Goal: Information Seeking & Learning: Stay updated

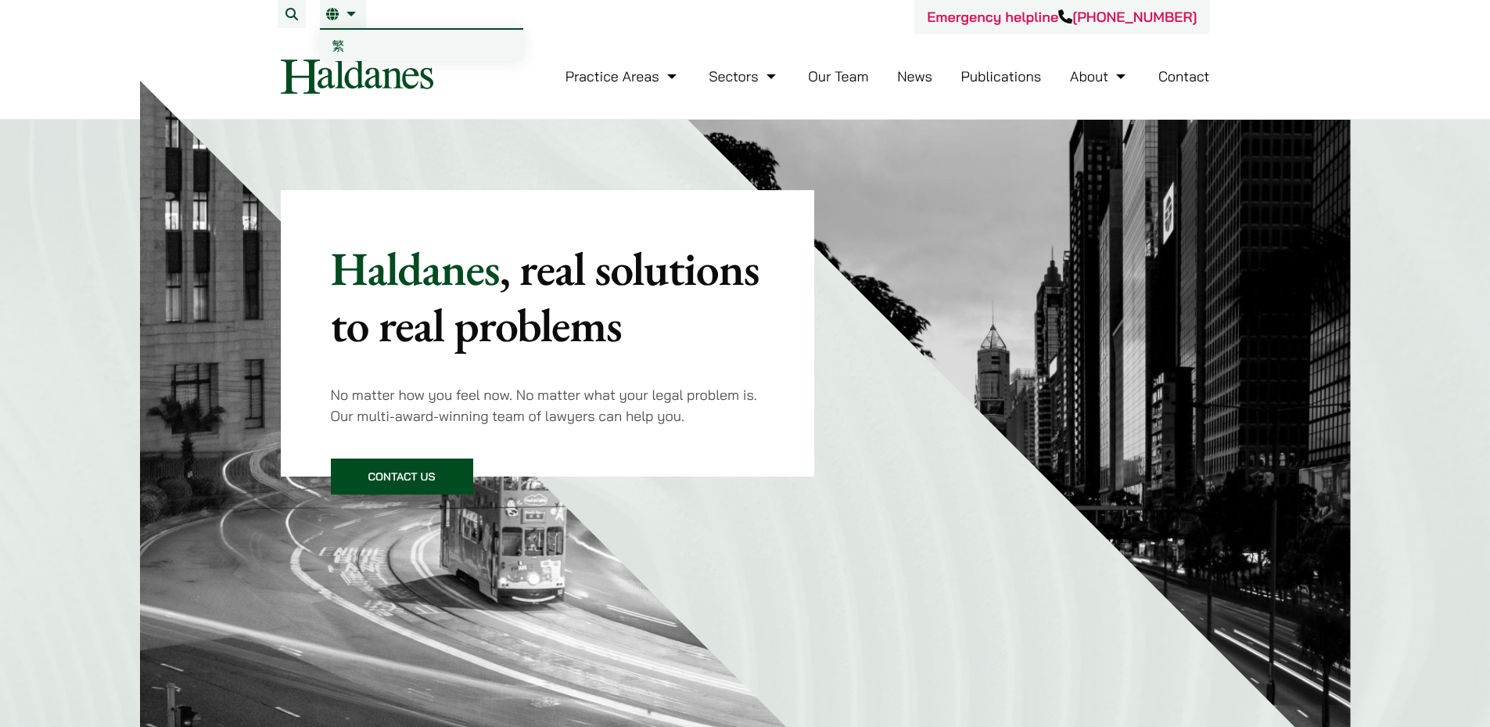
click at [331, 46] on link "繁" at bounding box center [421, 45] width 203 height 31
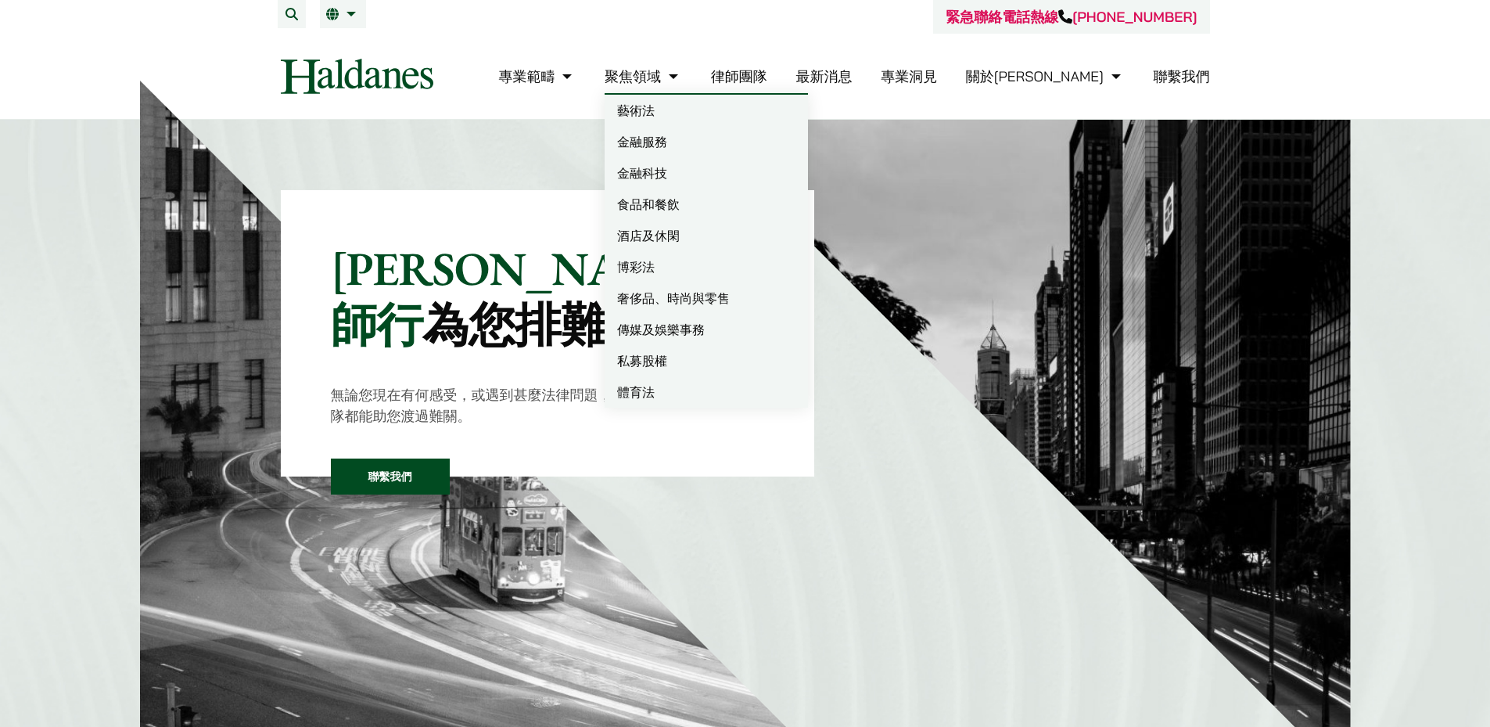
click at [852, 77] on link "最新消息" at bounding box center [823, 76] width 56 height 18
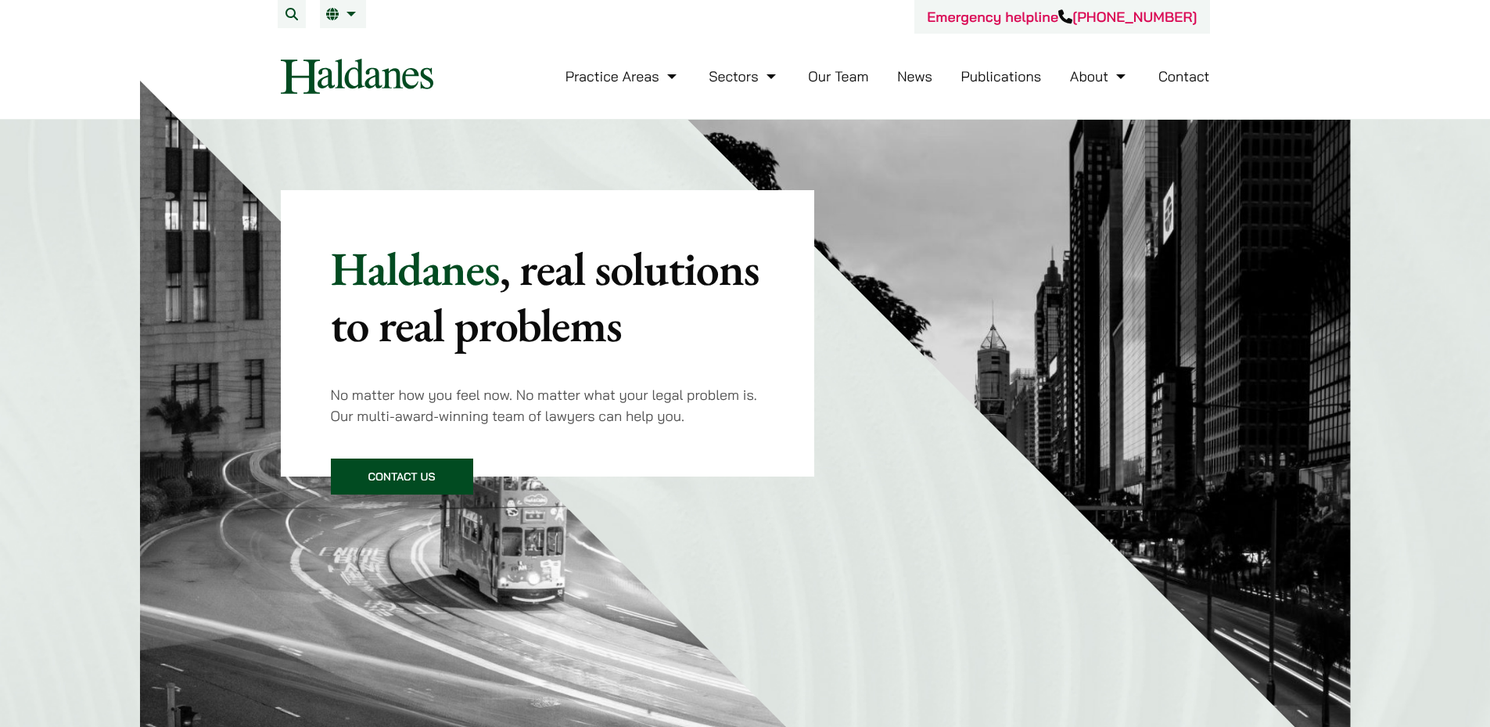
click at [334, 5] on li "EN 繁" at bounding box center [343, 14] width 46 height 28
click at [906, 72] on link "News" at bounding box center [914, 76] width 35 height 18
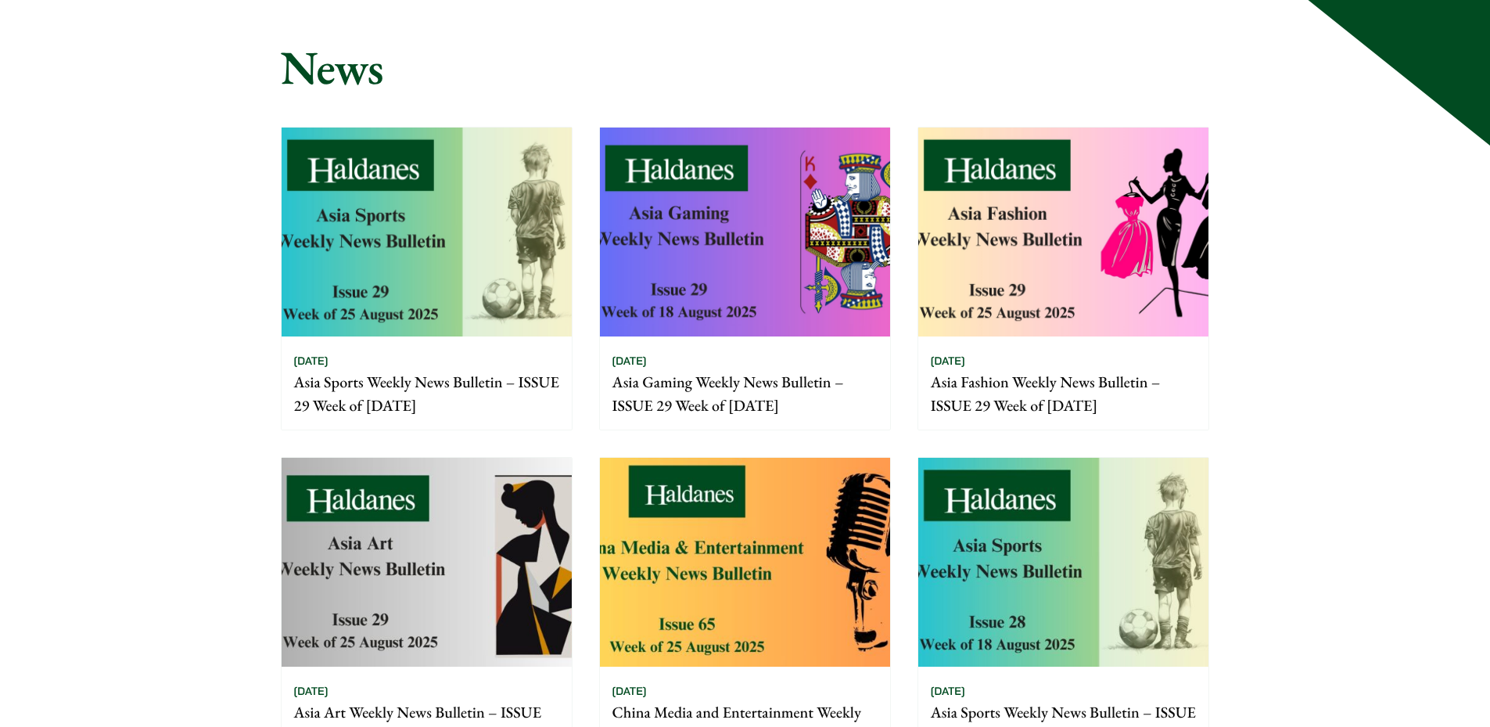
scroll to position [235, 0]
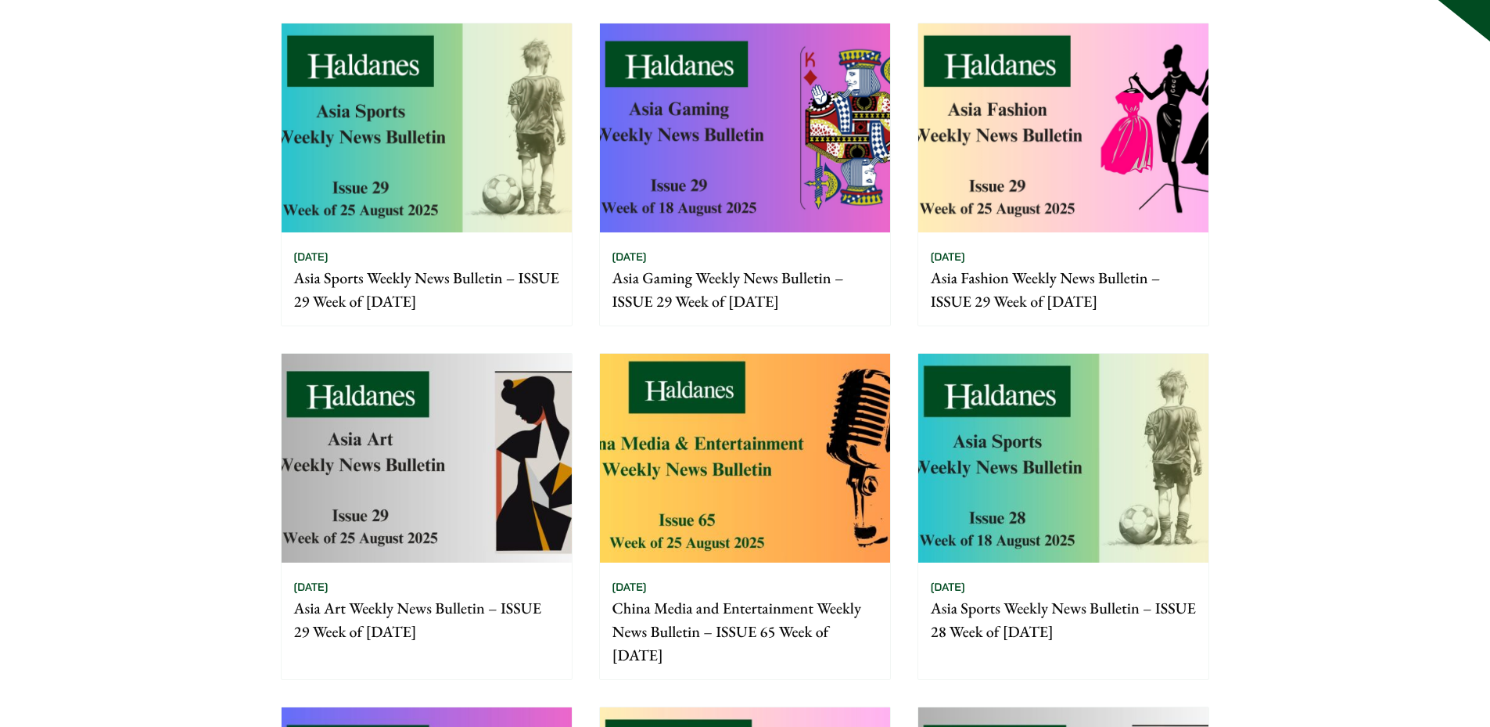
click at [723, 443] on img at bounding box center [745, 458] width 290 height 209
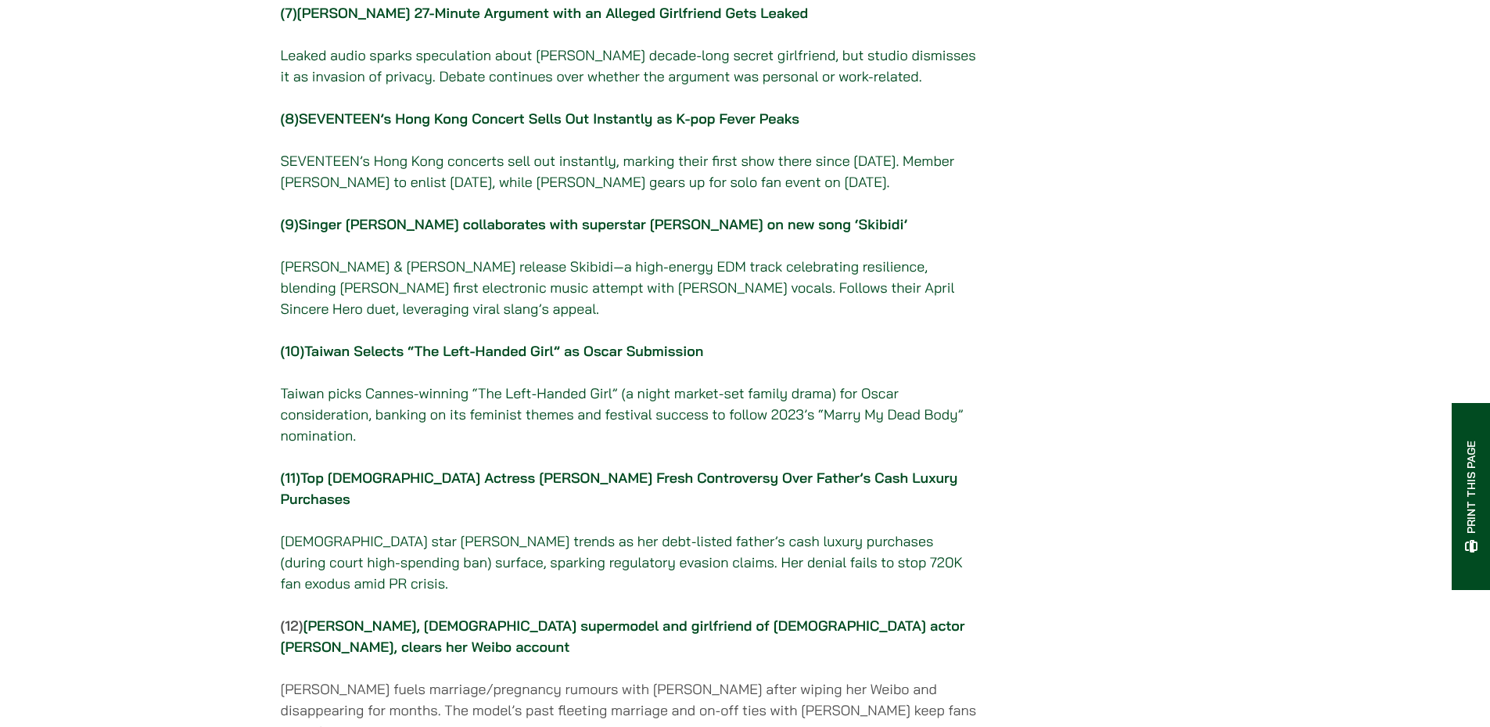
scroll to position [1172, 0]
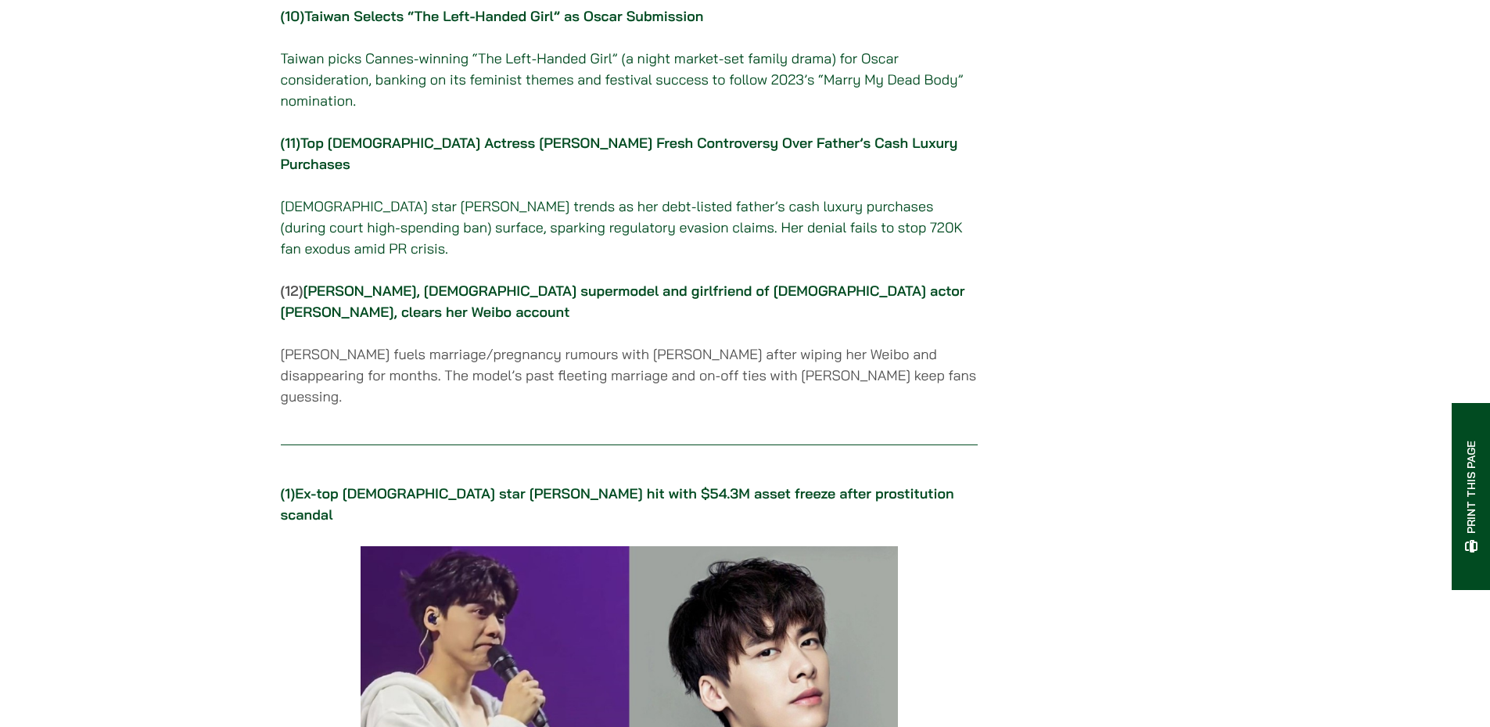
scroll to position [1563, 0]
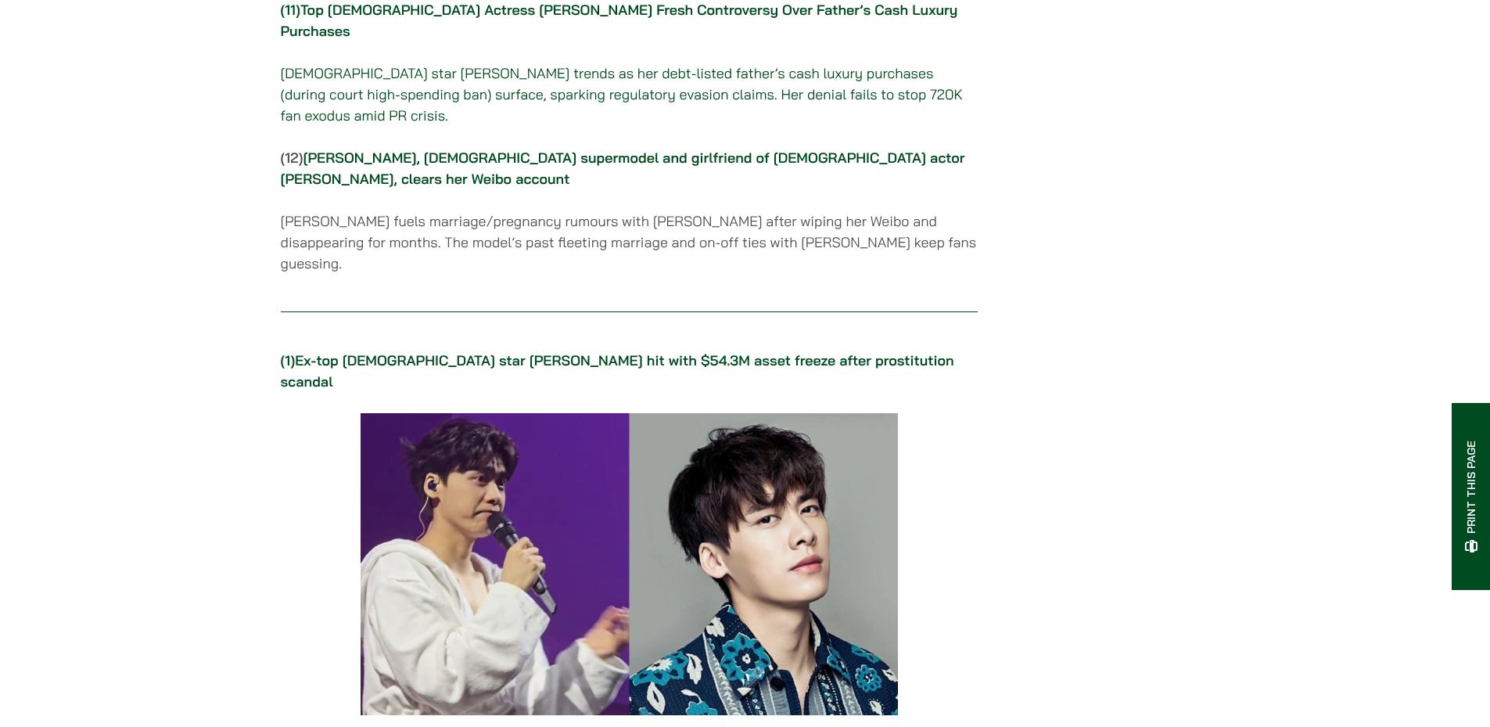
drag, startPoint x: 1118, startPoint y: 468, endPoint x: 1096, endPoint y: 456, distance: 24.8
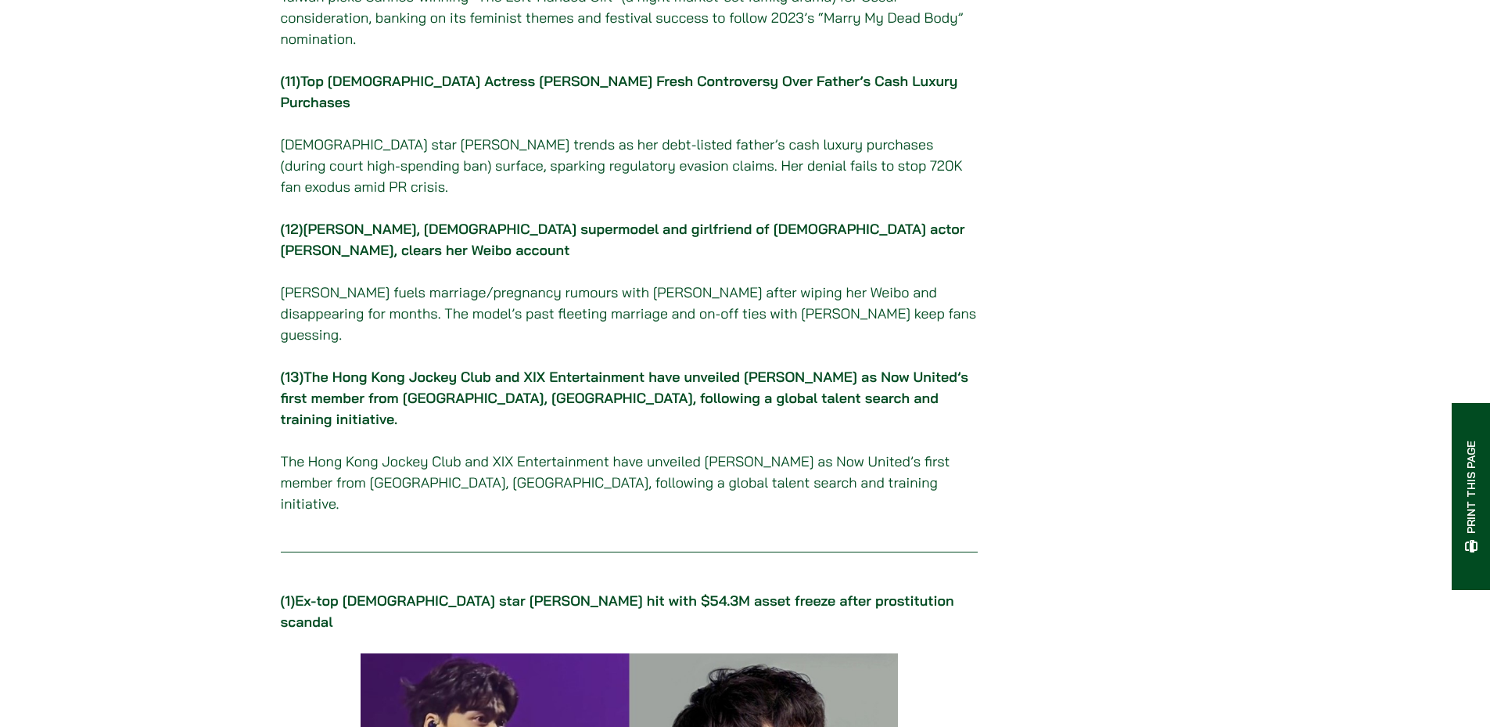
scroll to position [1485, 0]
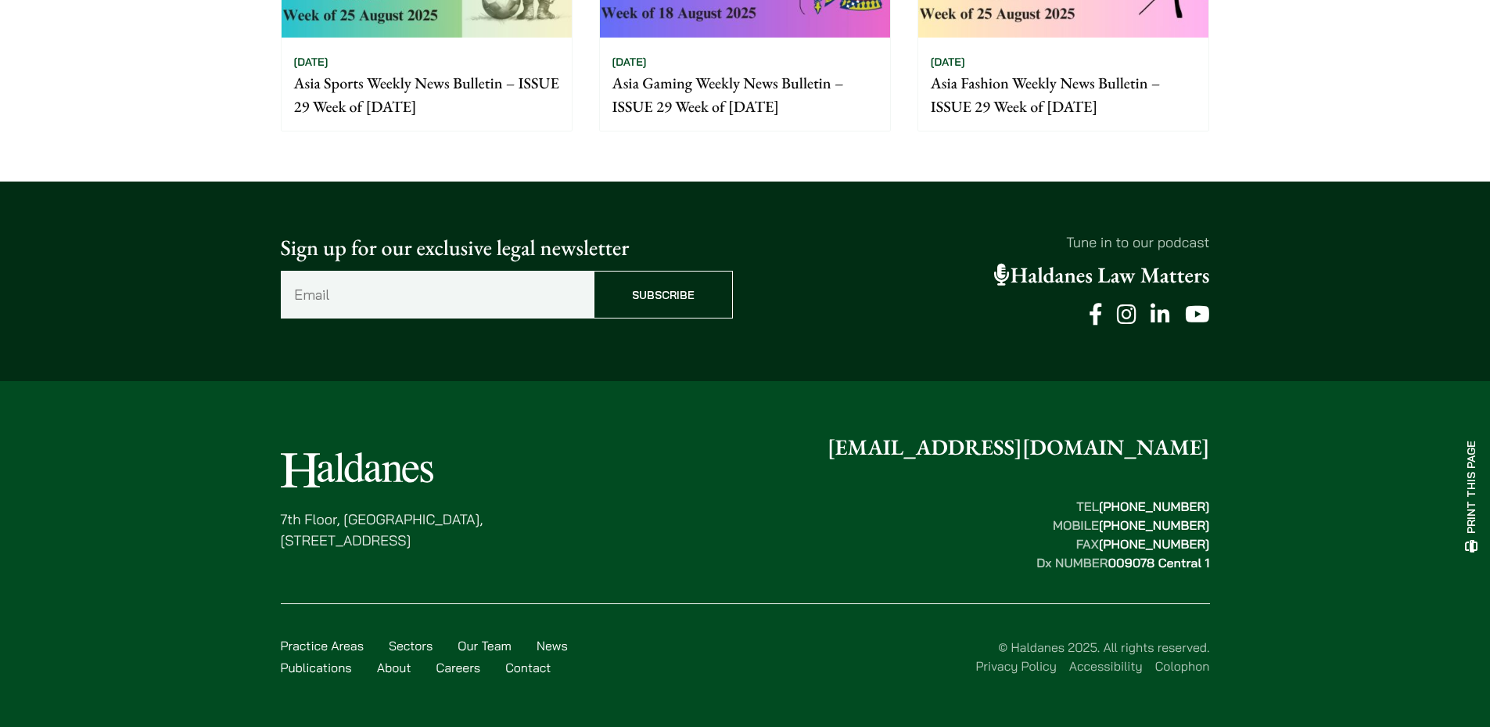
drag, startPoint x: 1265, startPoint y: 282, endPoint x: 1222, endPoint y: 538, distance: 260.1
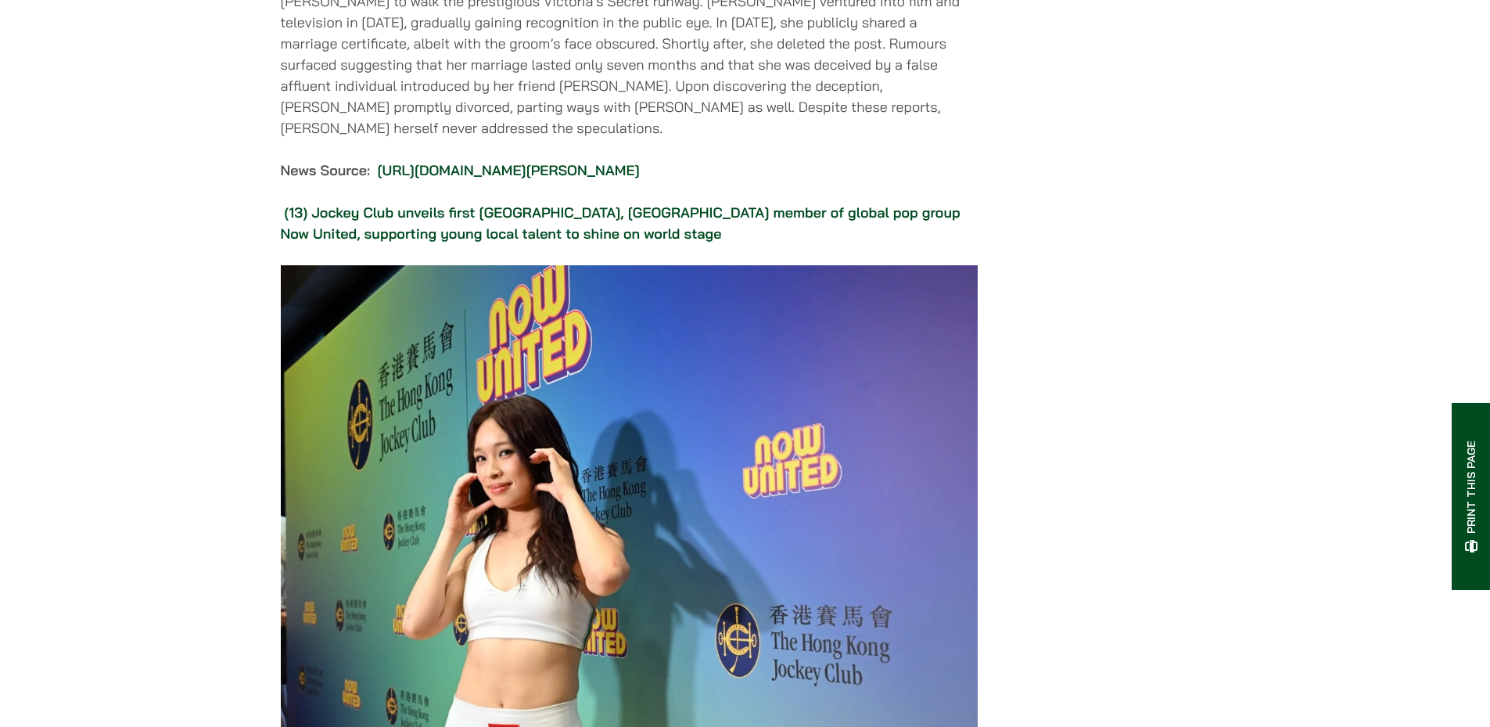
scroll to position [14118, 0]
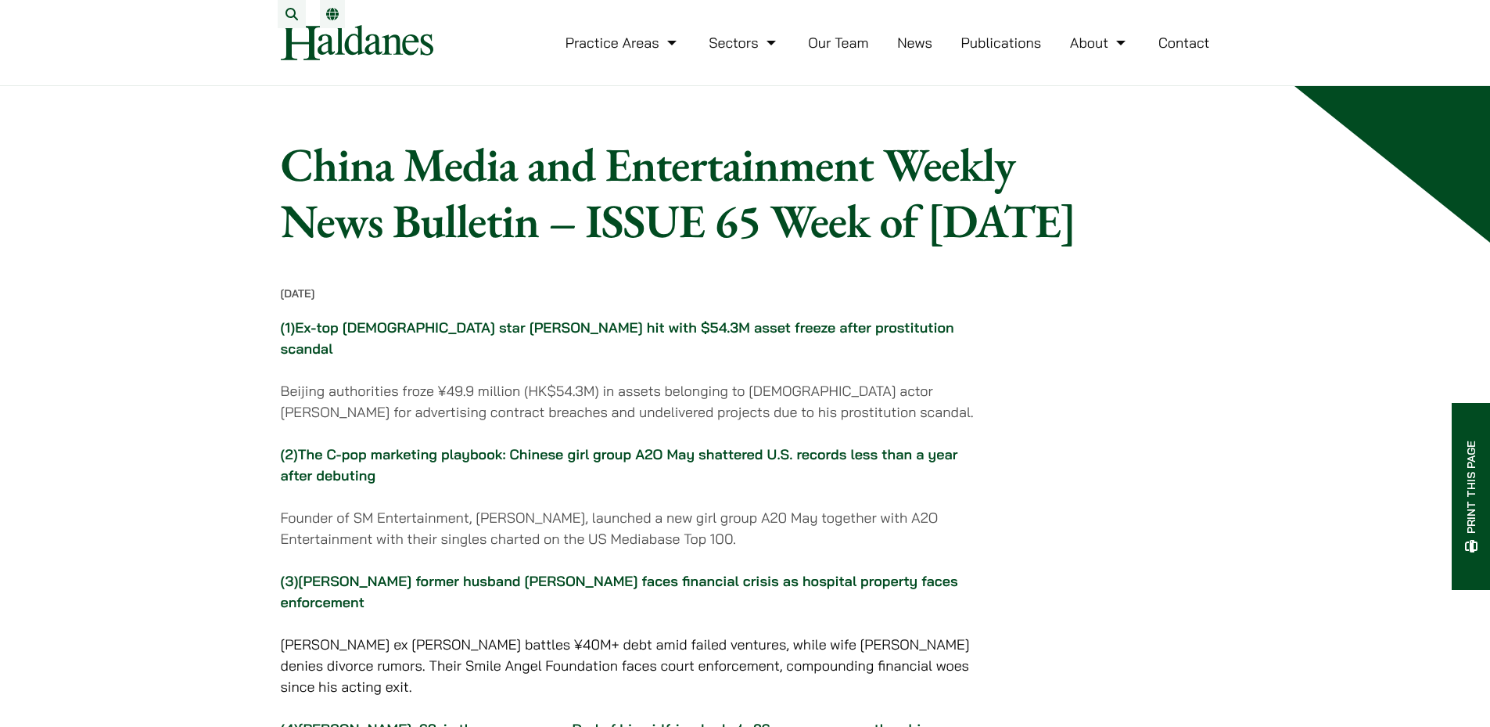
drag, startPoint x: 1107, startPoint y: 541, endPoint x: 1140, endPoint y: 87, distance: 455.6
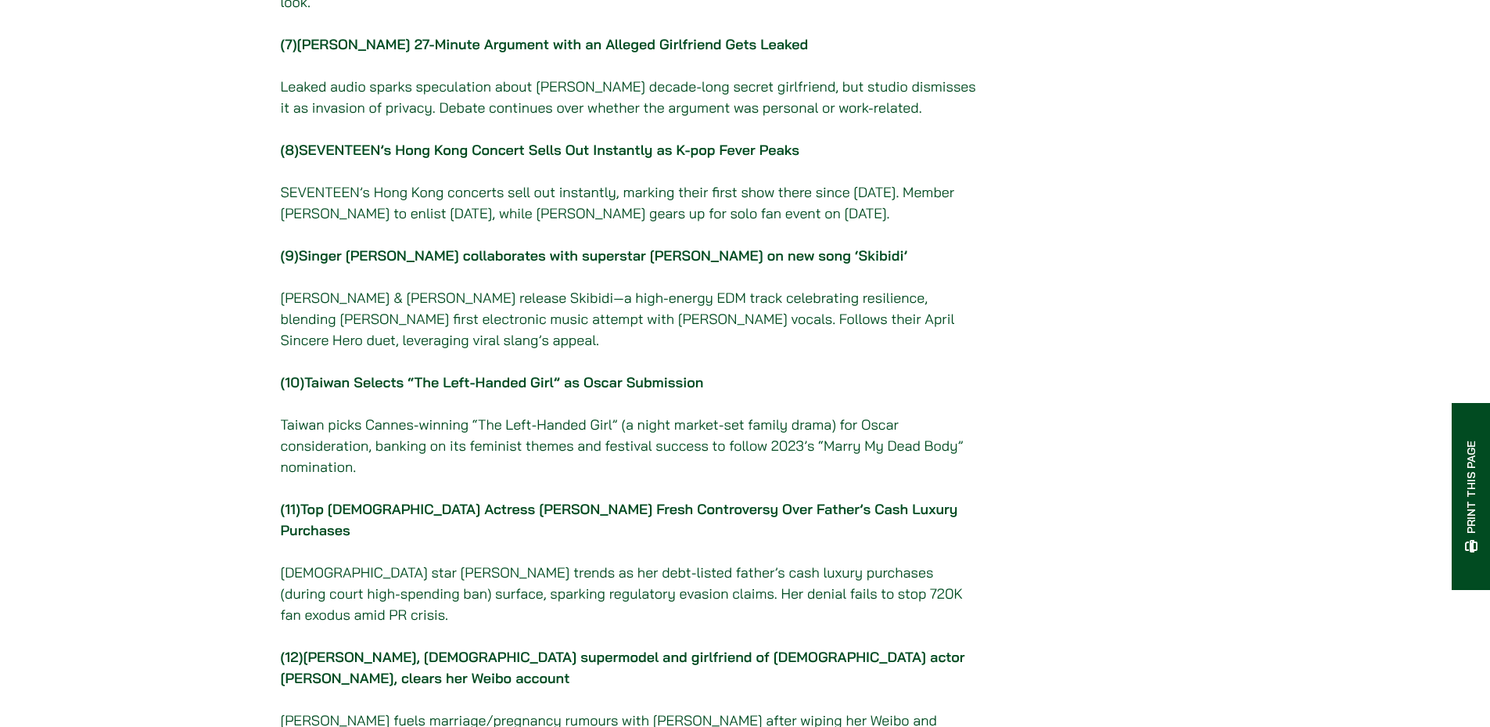
scroll to position [1095, 0]
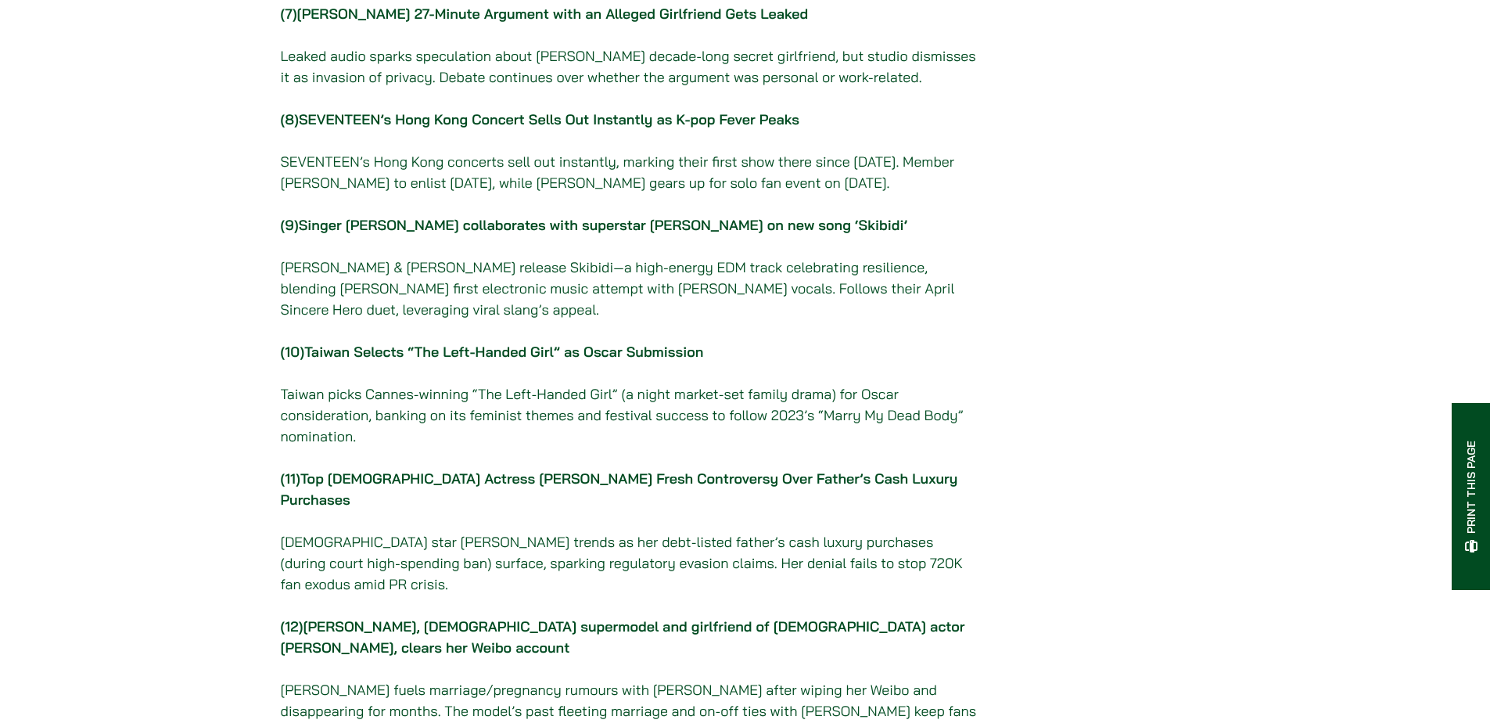
click at [562, 617] on strong "[PERSON_NAME], [DEMOGRAPHIC_DATA] supermodel and girlfriend of [DEMOGRAPHIC_DAT…" at bounding box center [623, 636] width 684 height 39
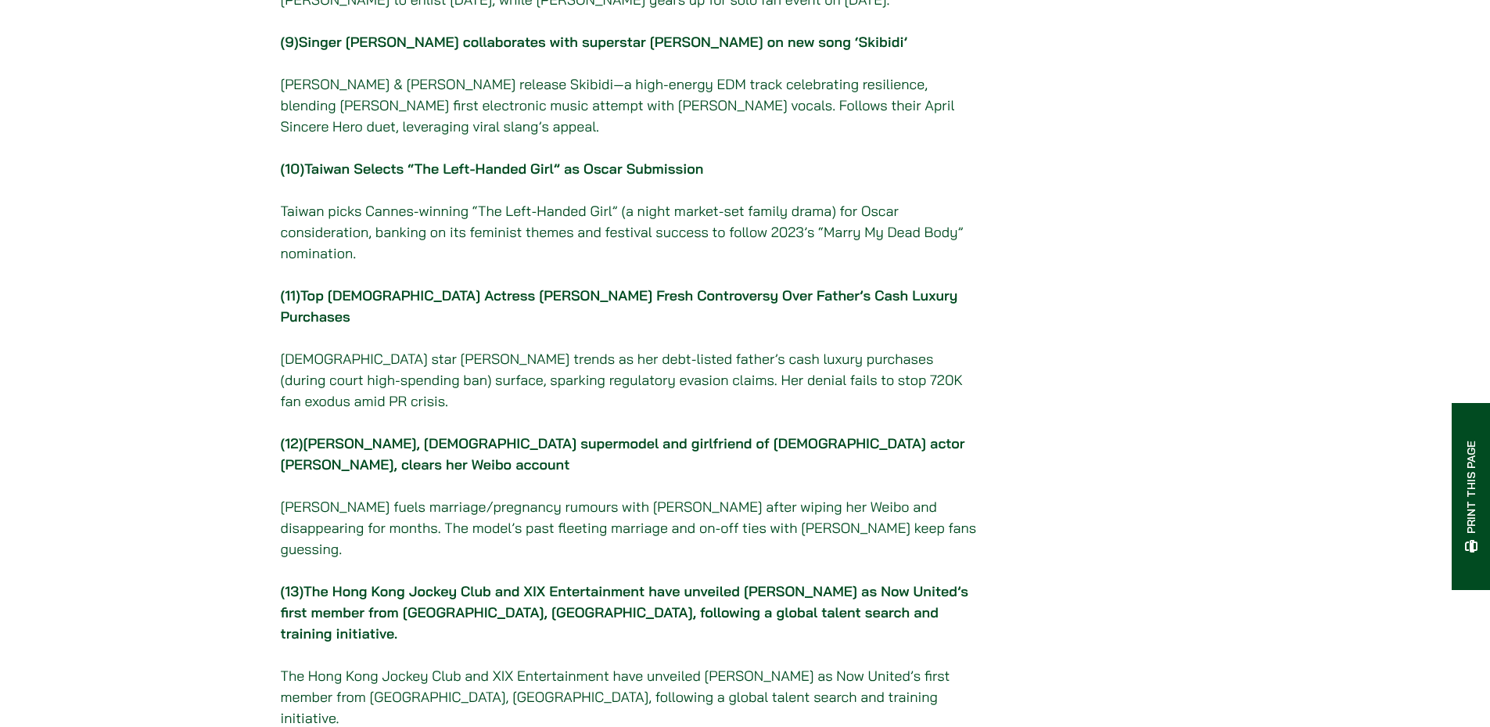
scroll to position [1408, 0]
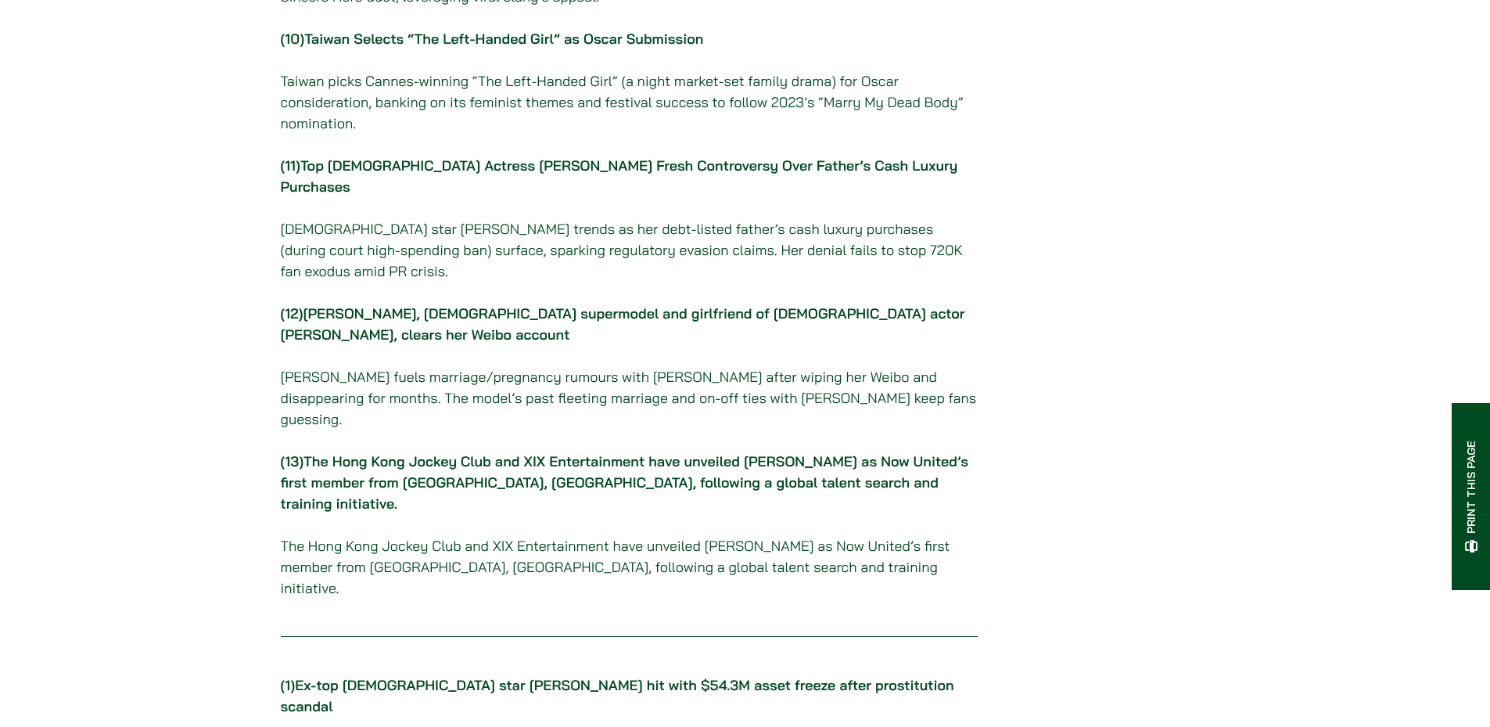
click at [558, 452] on link "The Hong Kong Jockey Club and XIX Entertainment have unveiled [PERSON_NAME] as …" at bounding box center [625, 482] width 688 height 60
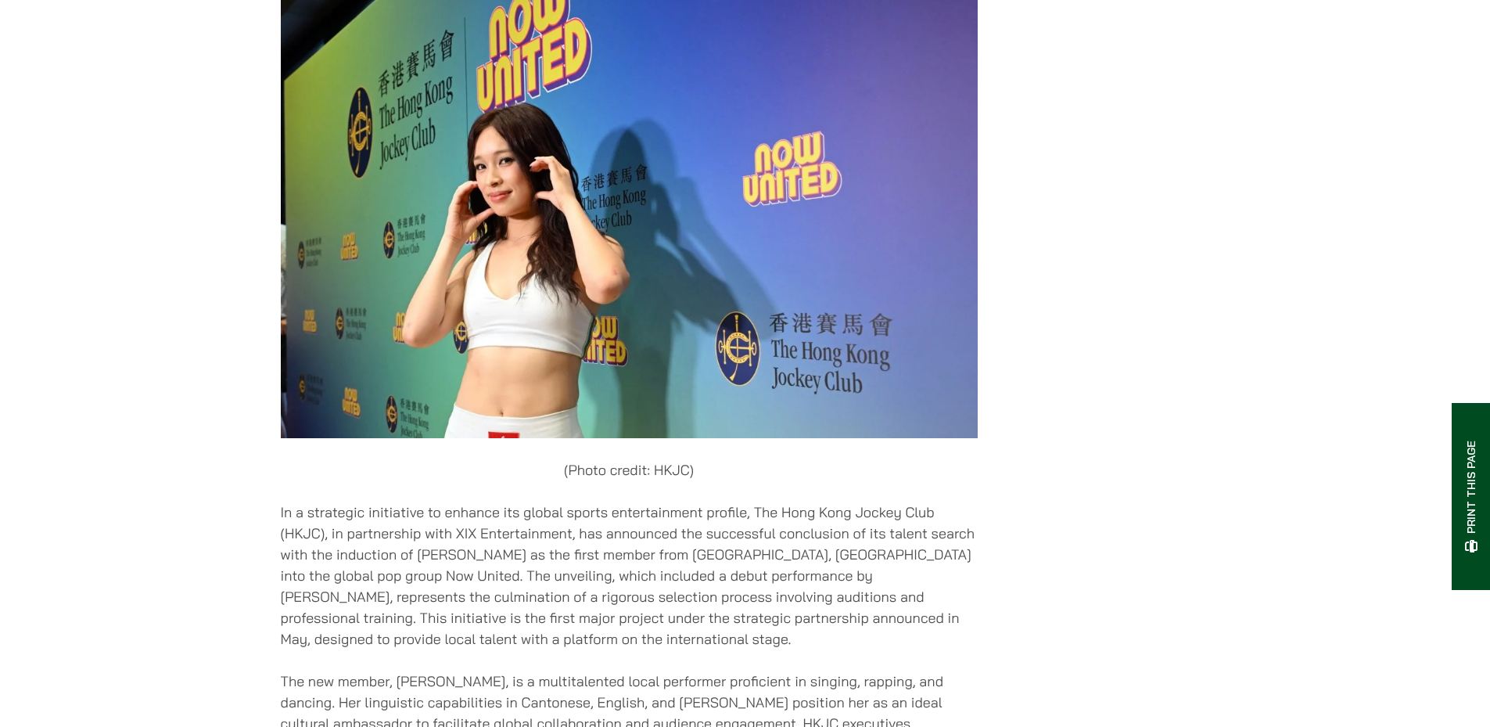
scroll to position [14386, 0]
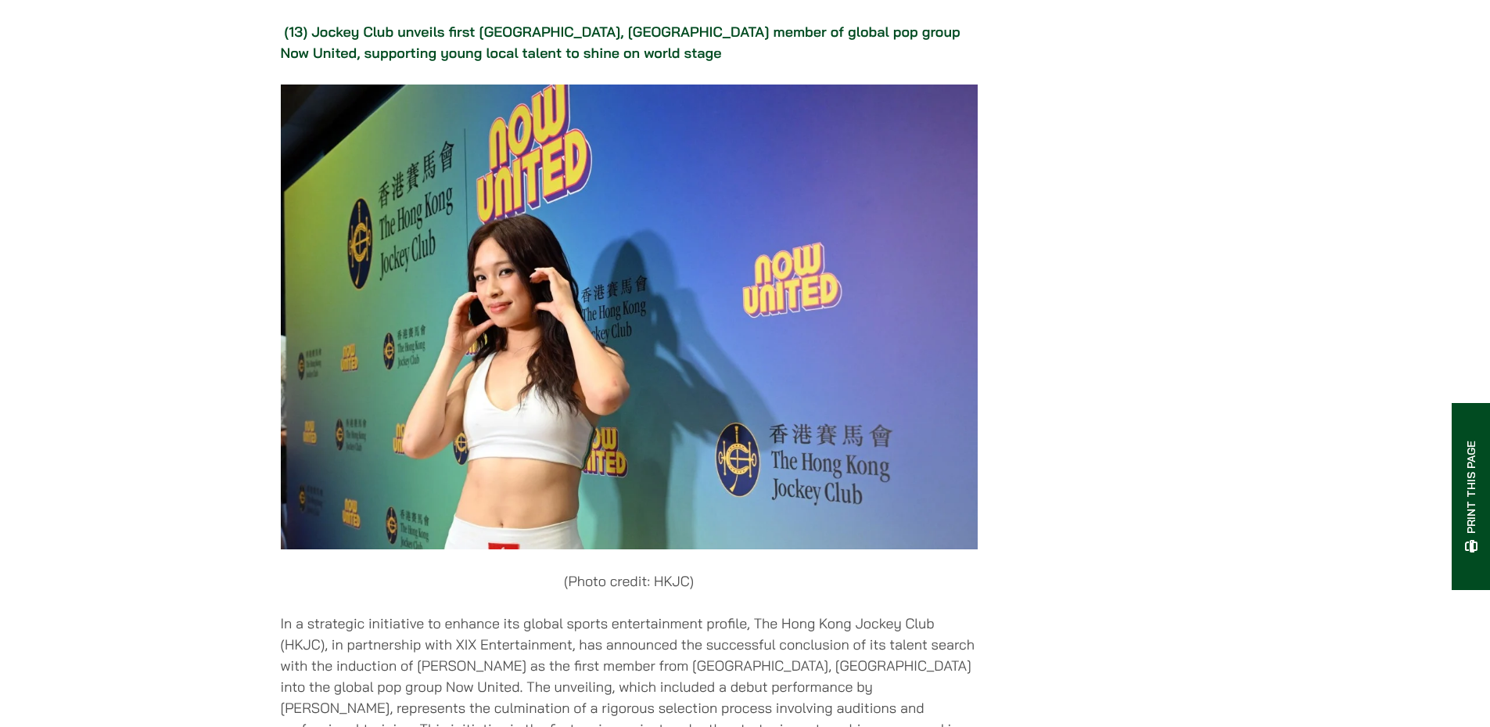
drag, startPoint x: 1194, startPoint y: 539, endPoint x: 1178, endPoint y: 441, distance: 99.0
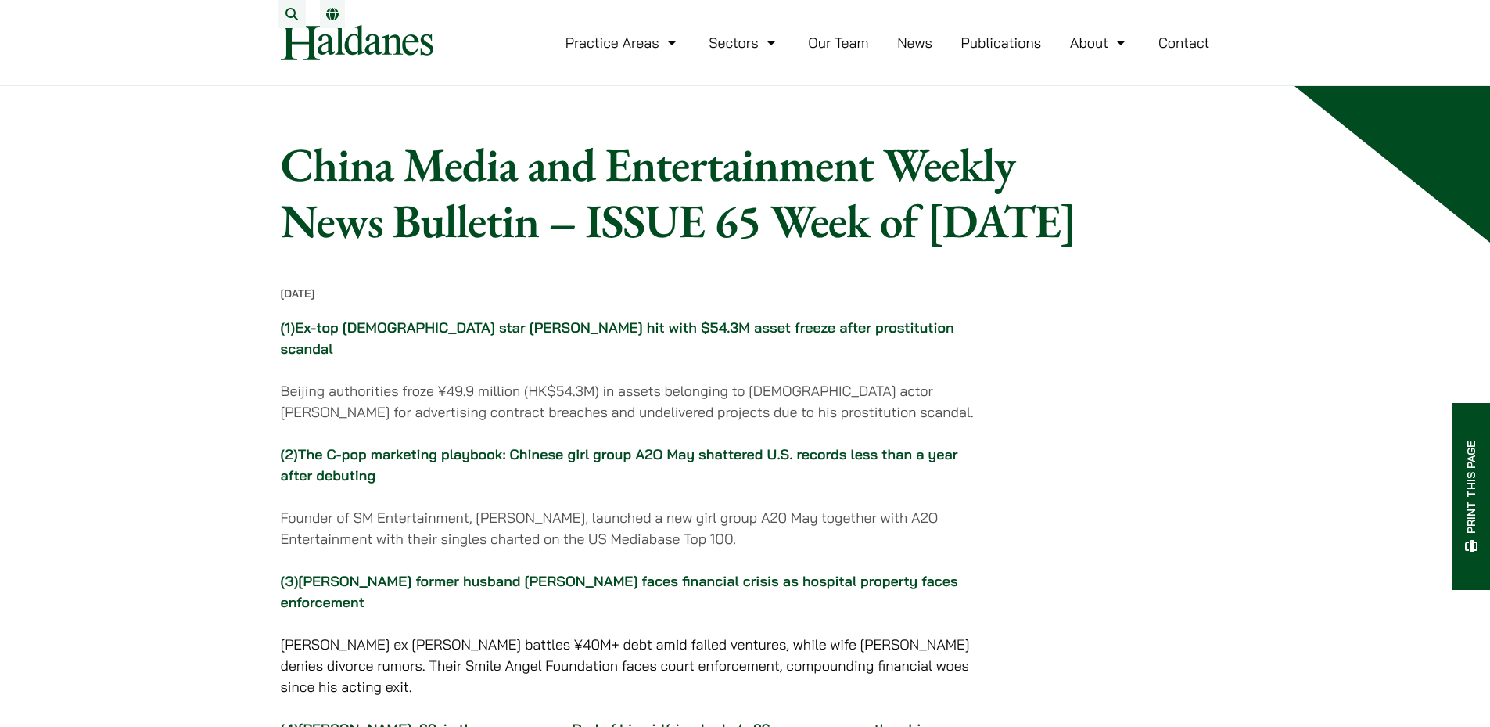
drag, startPoint x: 1179, startPoint y: 568, endPoint x: 1085, endPoint y: 7, distance: 568.6
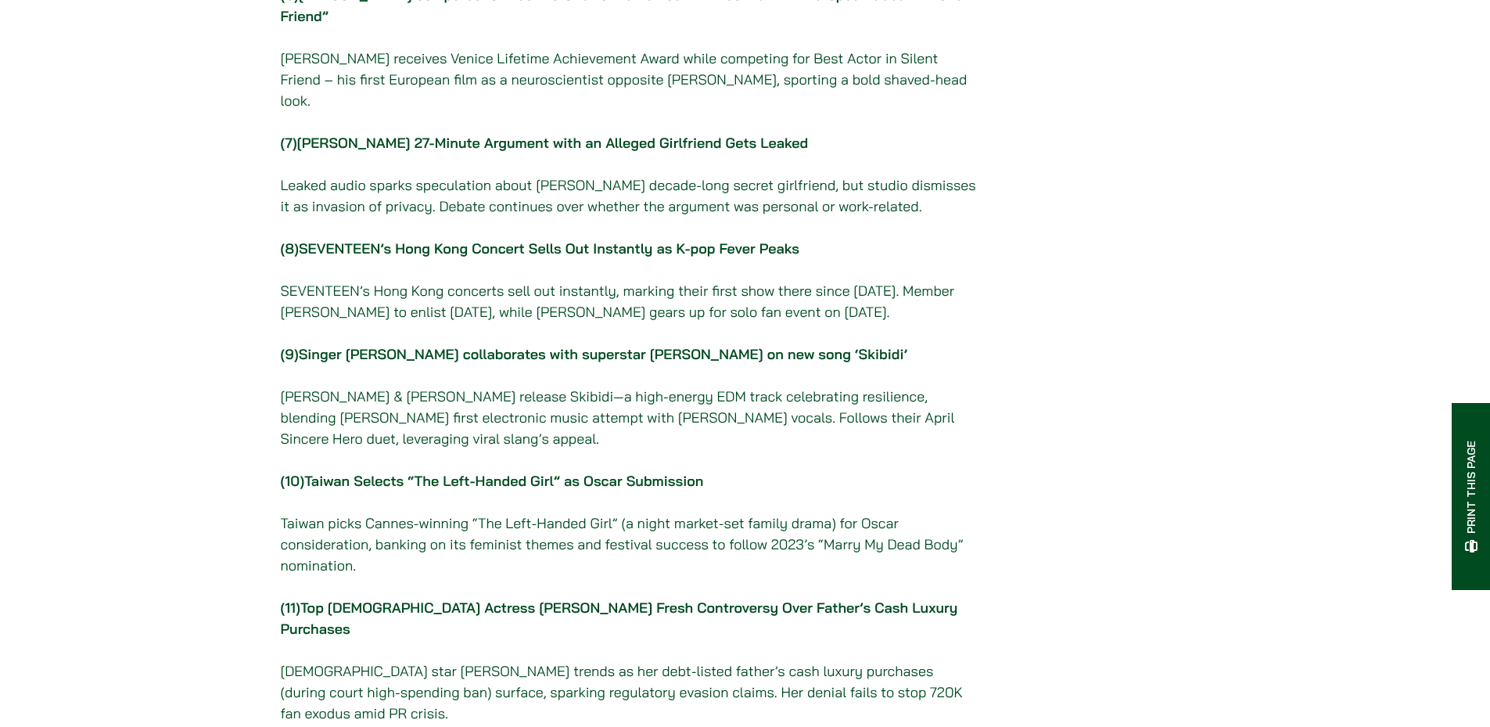
scroll to position [1017, 0]
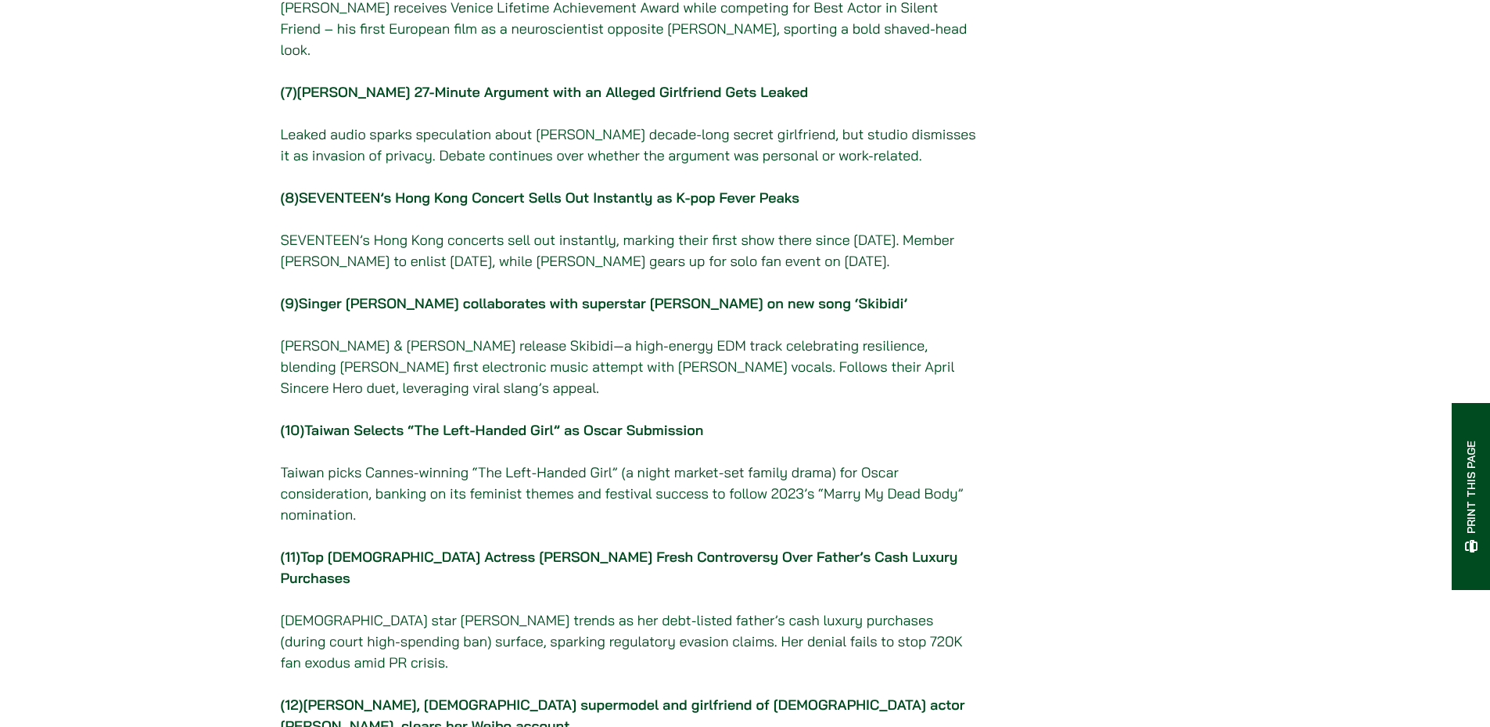
click at [422, 695] on link "[PERSON_NAME], [DEMOGRAPHIC_DATA] supermodel and girlfriend of [DEMOGRAPHIC_DAT…" at bounding box center [623, 714] width 684 height 39
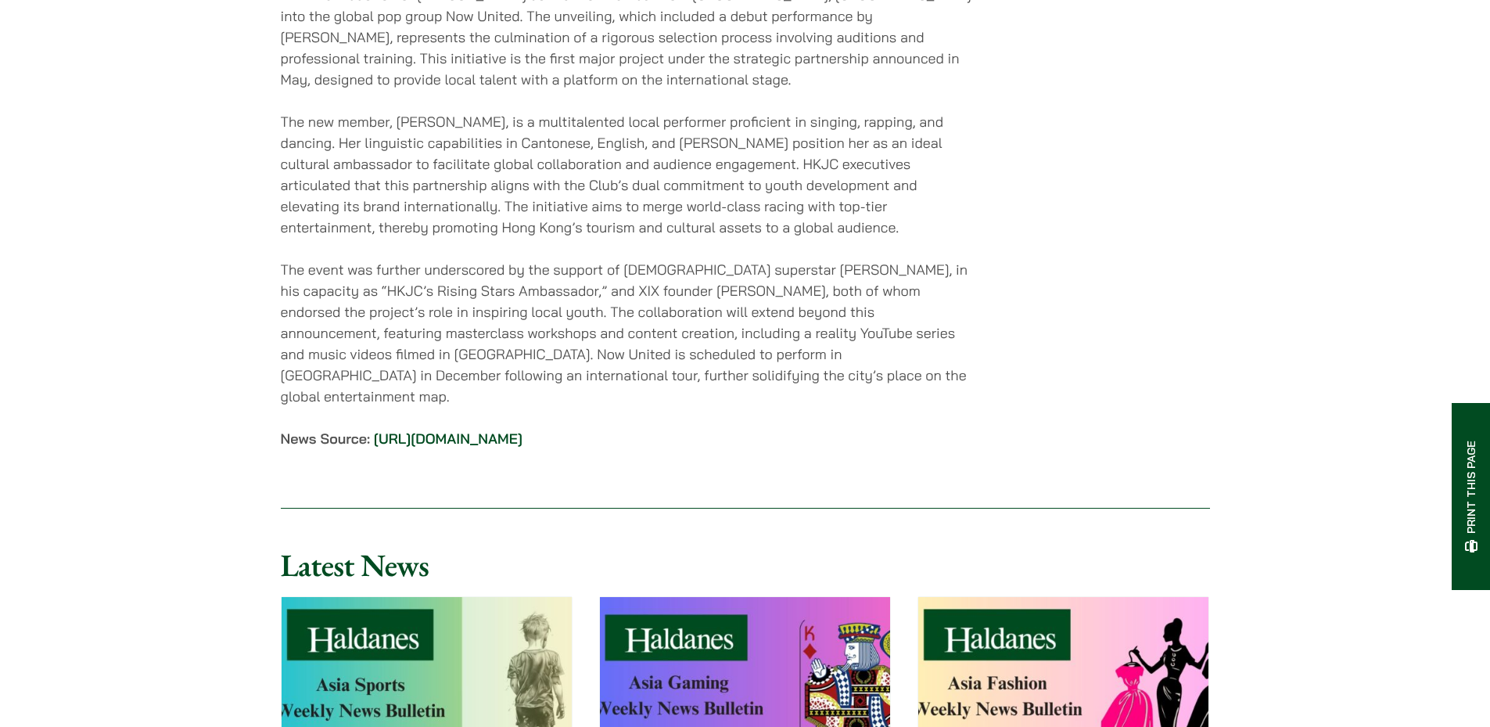
scroll to position [14587, 0]
